Goal: Navigation & Orientation: Find specific page/section

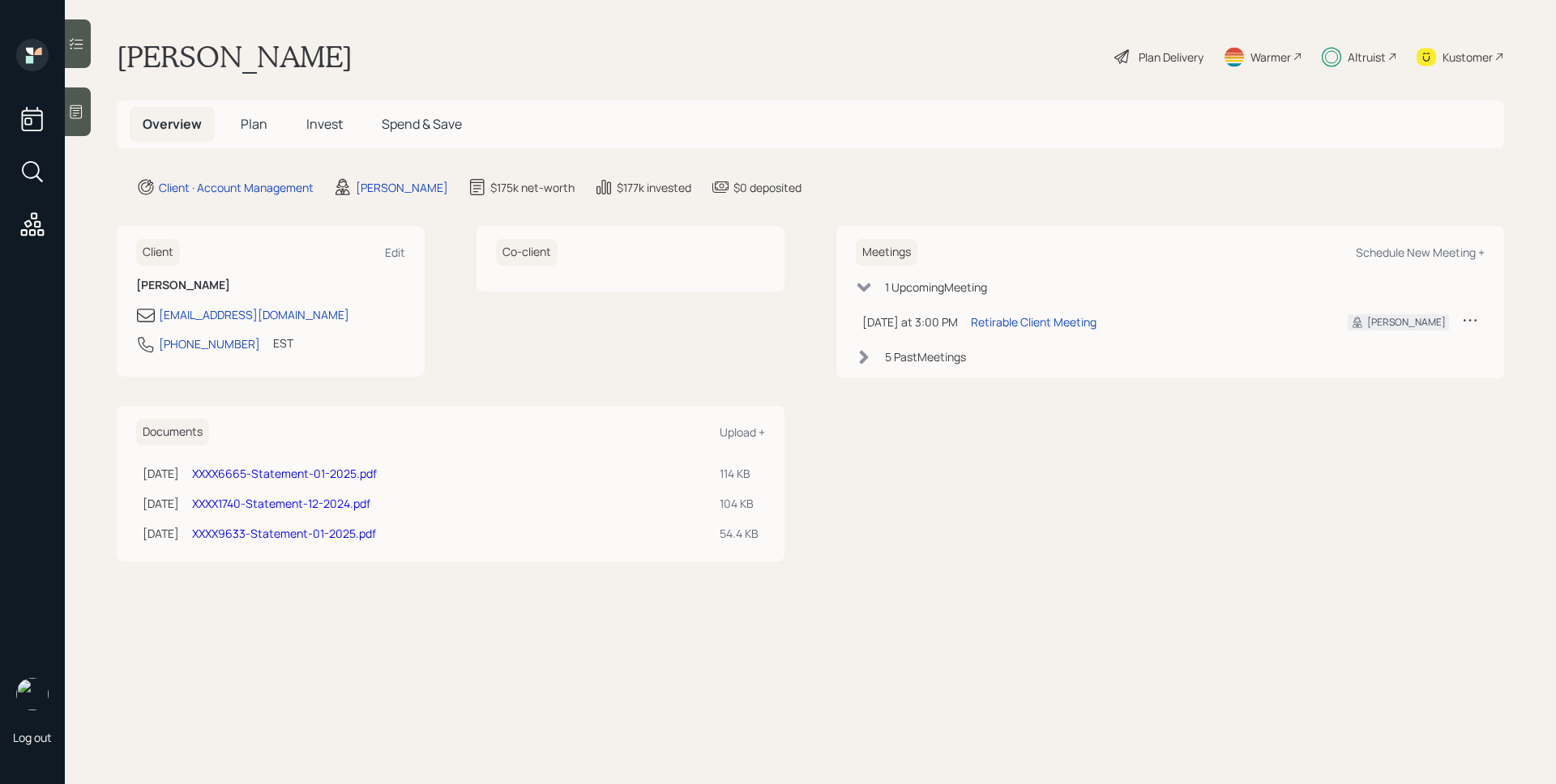
click at [76, 113] on icon at bounding box center [76, 112] width 12 height 14
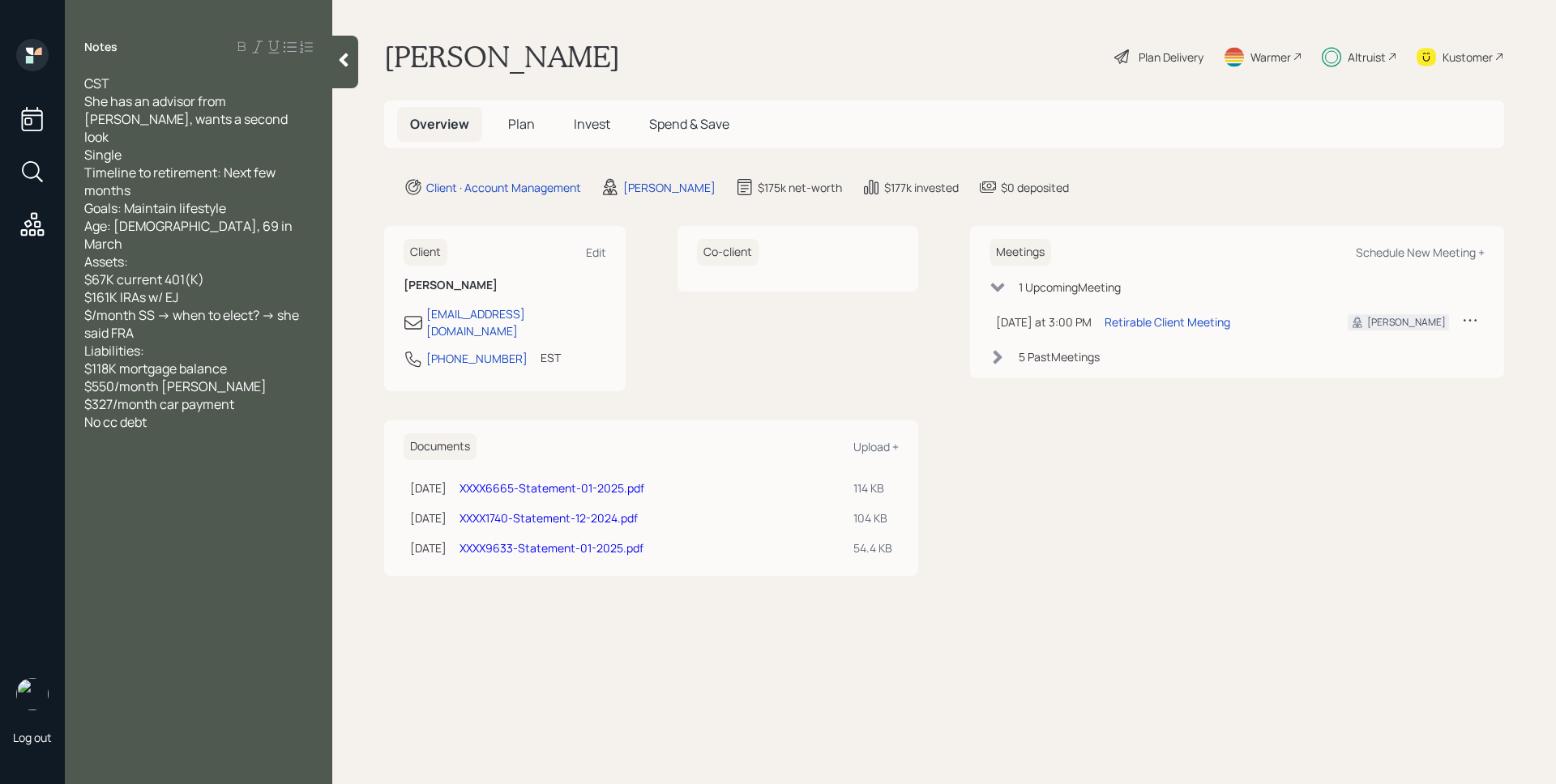
click at [526, 123] on span "Plan" at bounding box center [520, 124] width 26 height 18
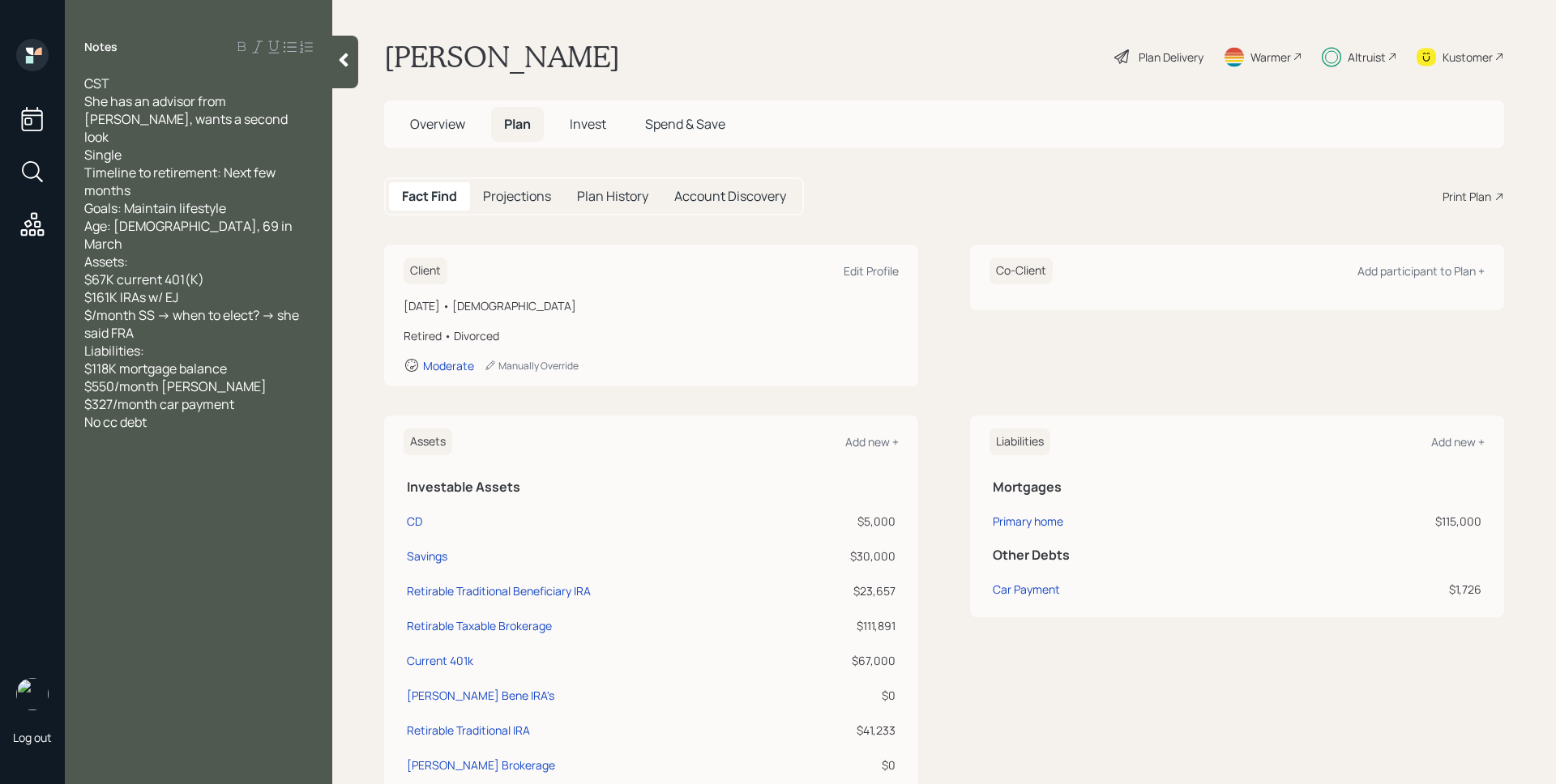
click at [1350, 55] on div "Altruist" at bounding box center [1366, 56] width 38 height 17
click at [460, 125] on span "Overview" at bounding box center [437, 121] width 56 height 18
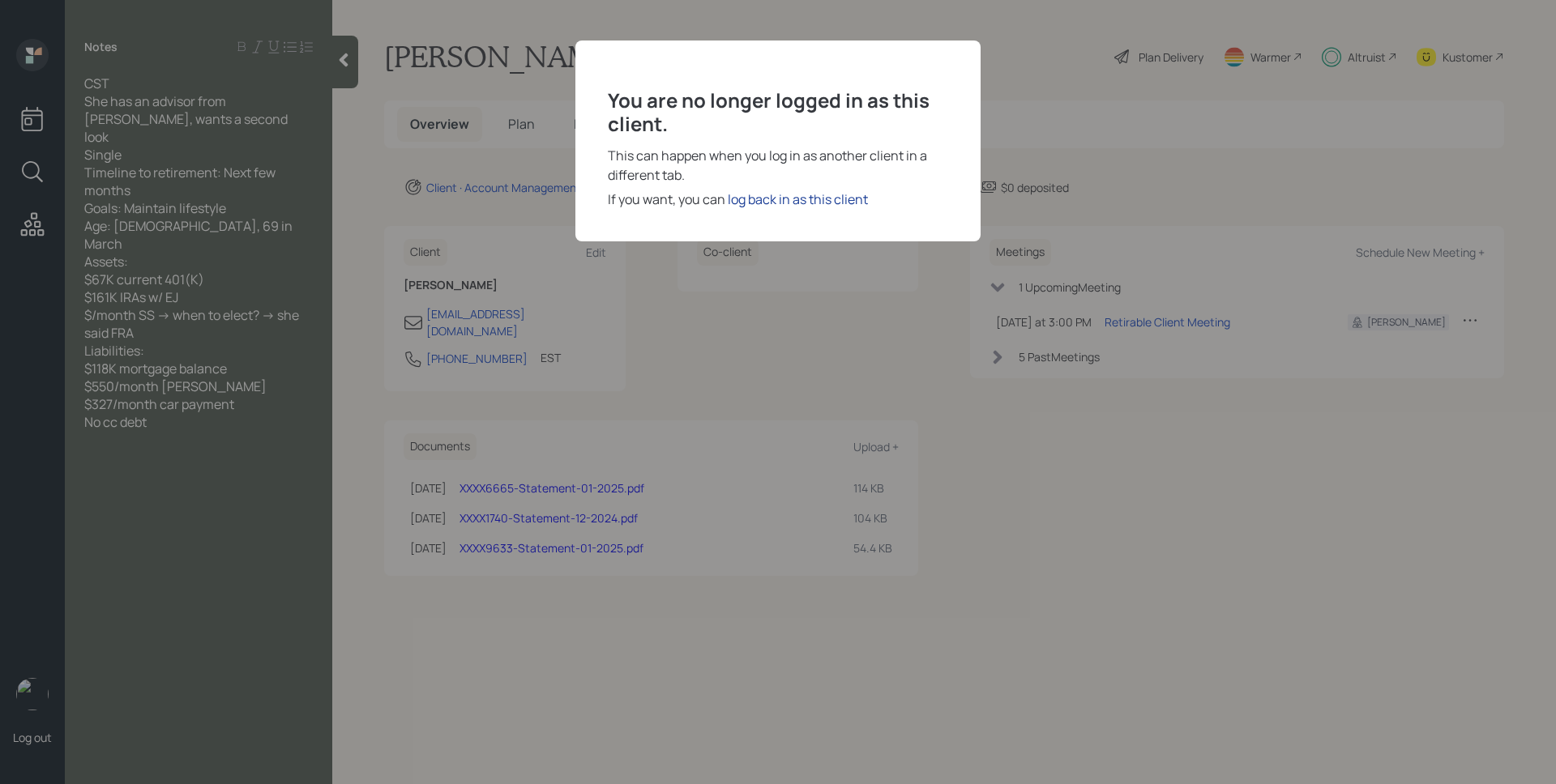
click at [804, 204] on div "log back in as this client" at bounding box center [798, 200] width 140 height 19
